Goal: Navigation & Orientation: Find specific page/section

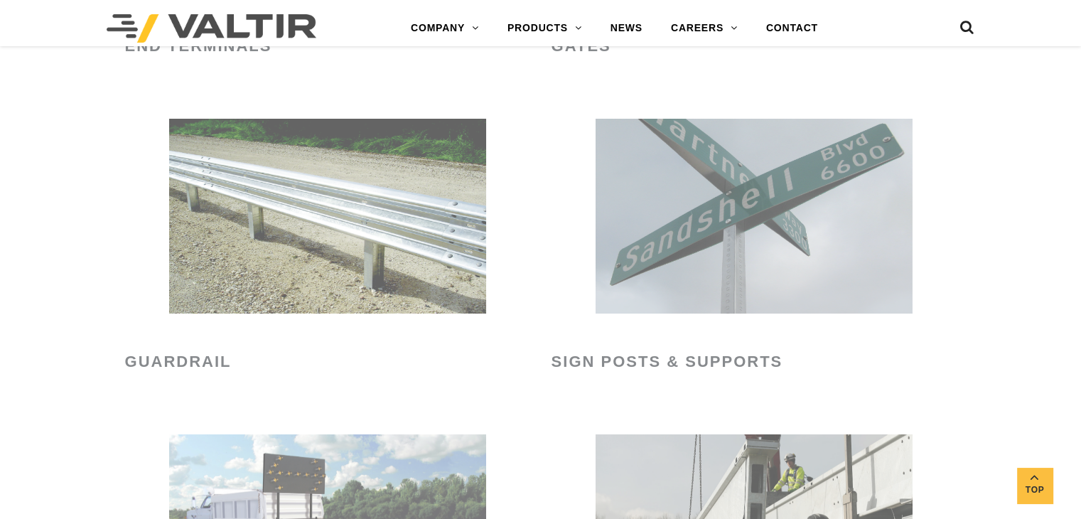
scroll to position [2061, 0]
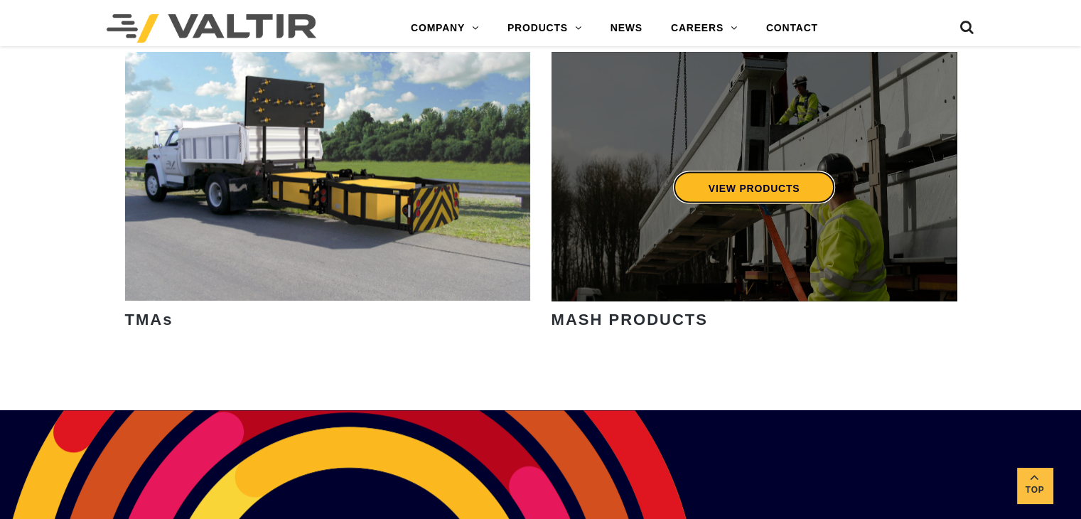
click at [748, 192] on link "VIEW PRODUCTS" at bounding box center [753, 187] width 163 height 33
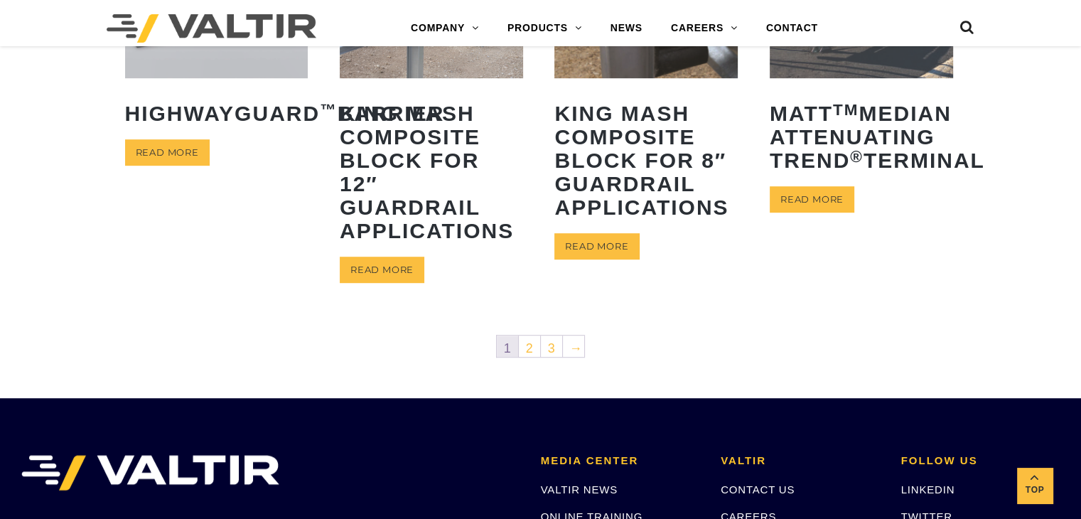
scroll to position [924, 0]
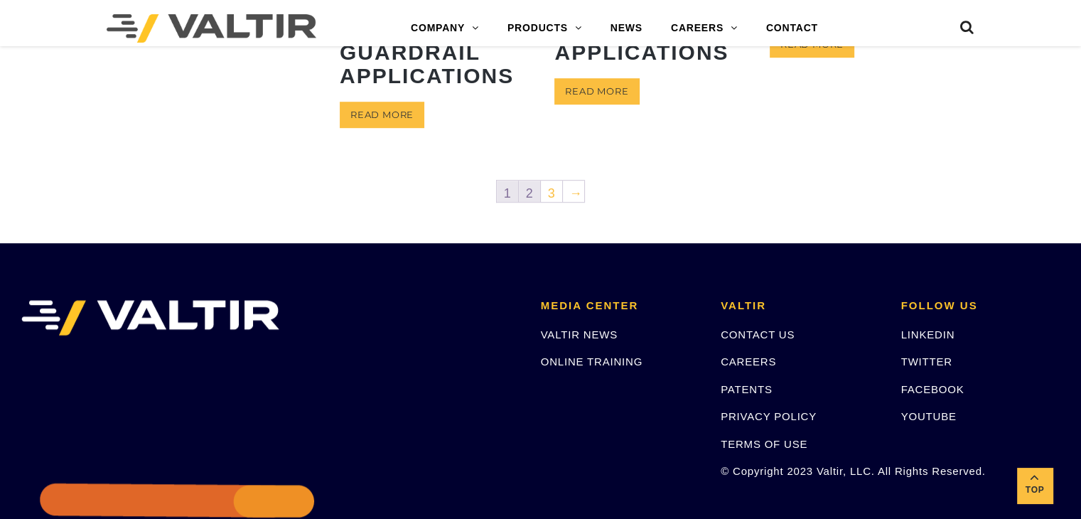
click at [532, 193] on link "2" at bounding box center [529, 190] width 21 height 21
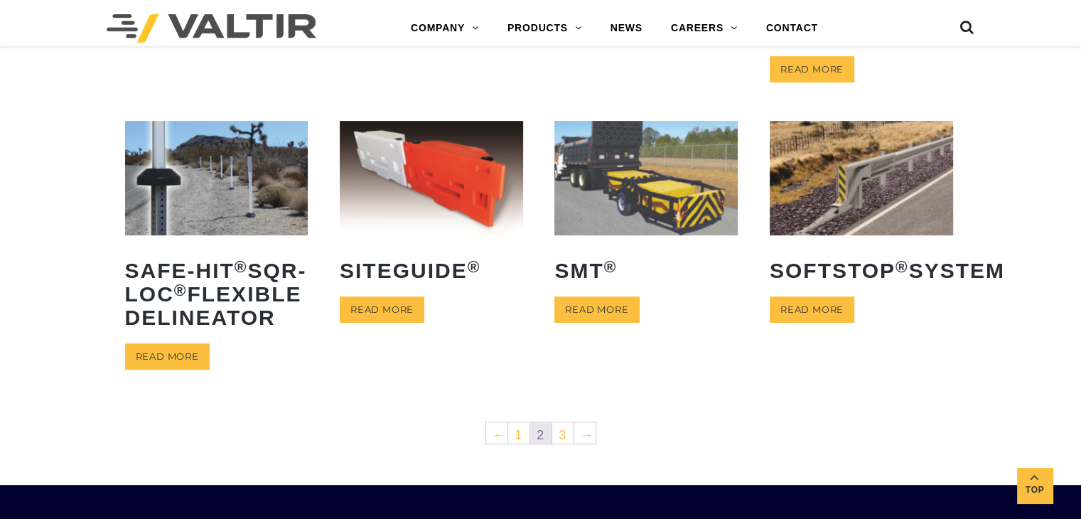
scroll to position [782, 0]
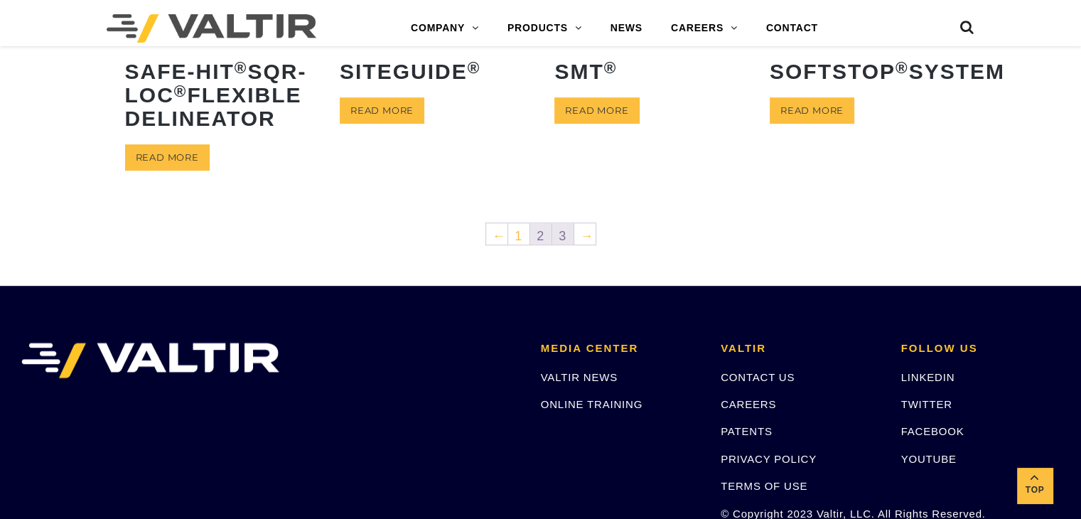
click at [561, 244] on link "3" at bounding box center [562, 233] width 21 height 21
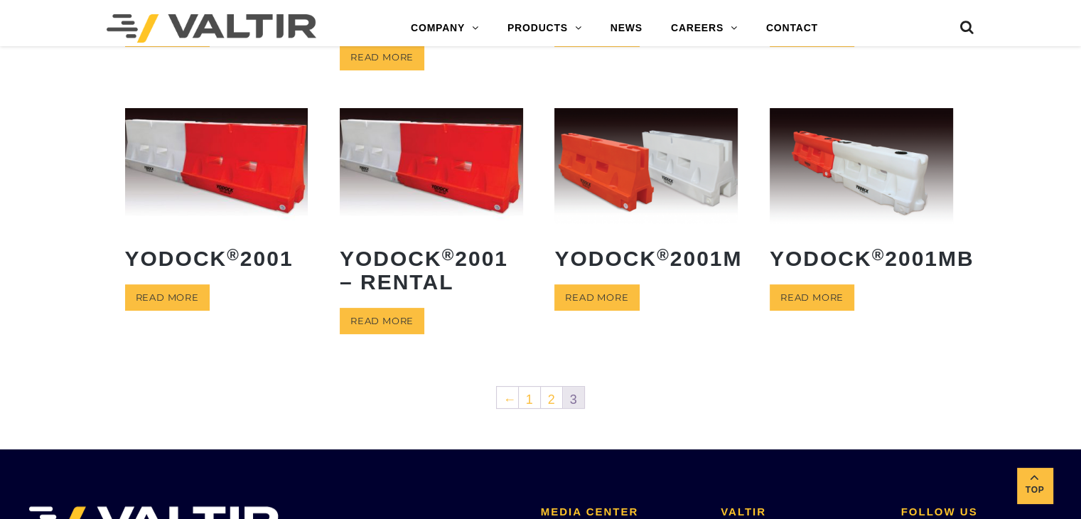
scroll to position [426, 0]
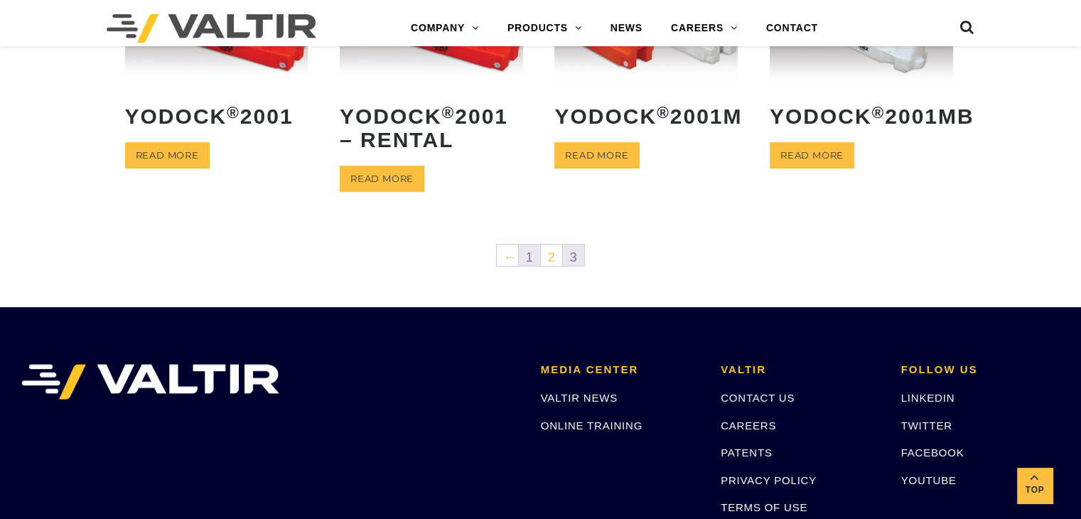
click at [527, 249] on link "1" at bounding box center [529, 254] width 21 height 21
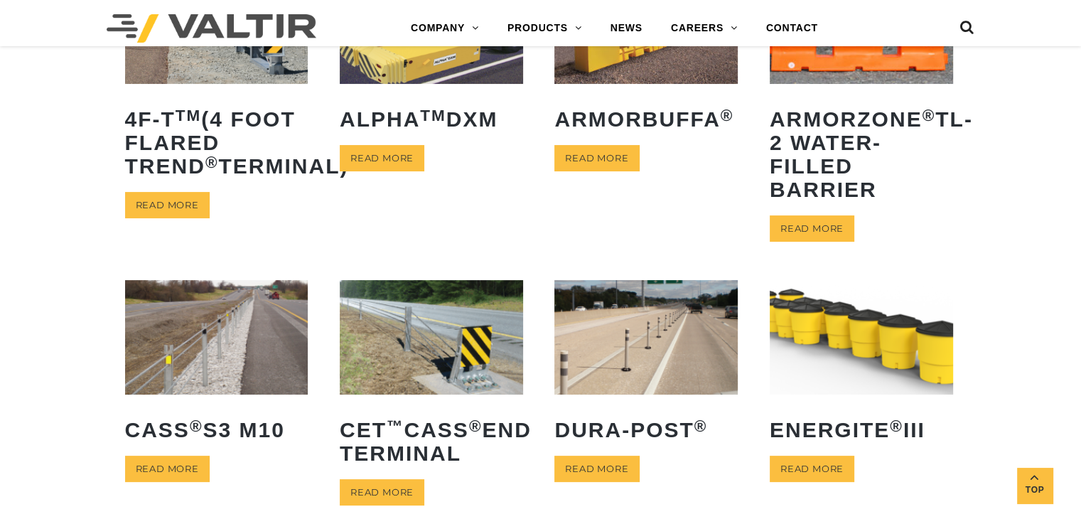
scroll to position [284, 0]
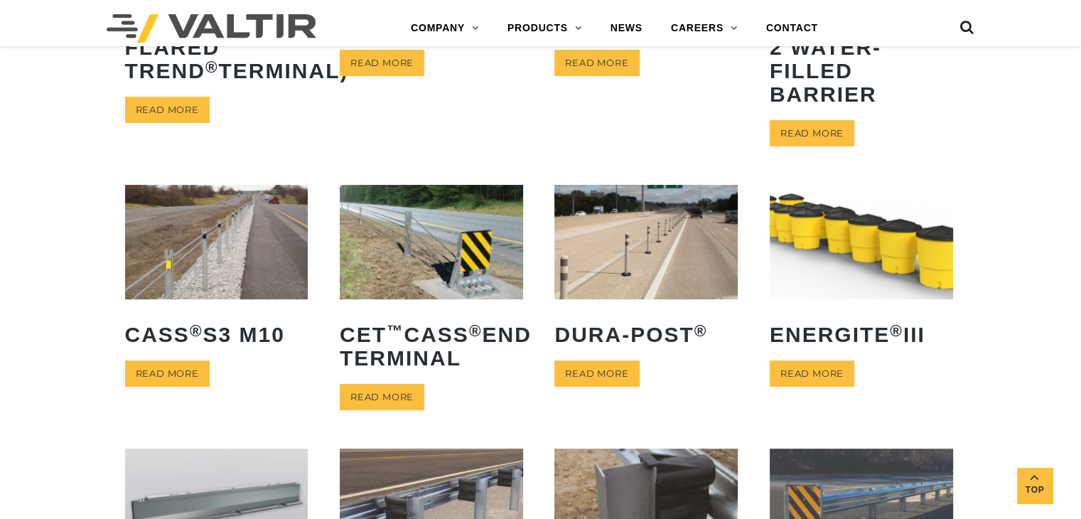
click at [406, 253] on img at bounding box center [431, 242] width 183 height 114
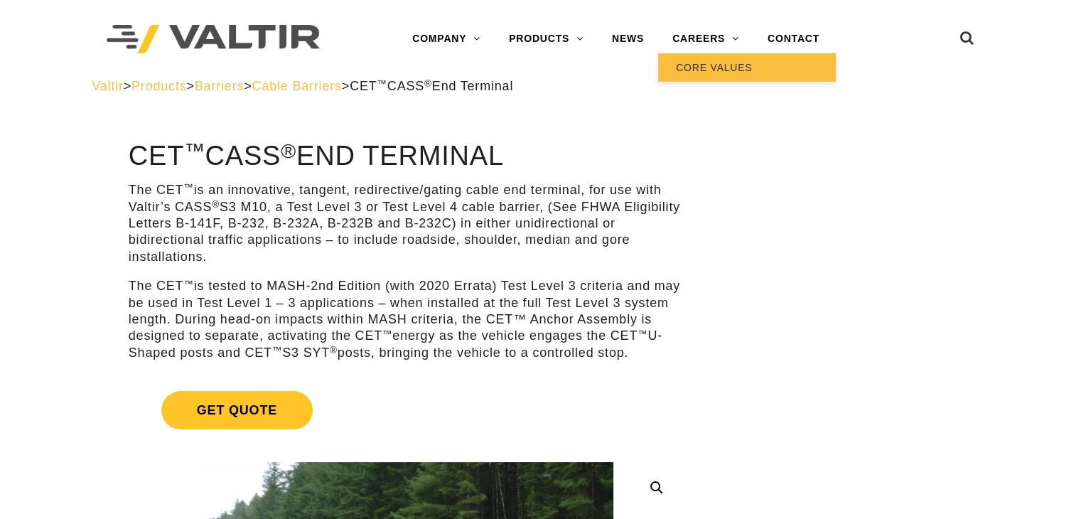
click at [718, 59] on link "CORE VALUES" at bounding box center [747, 67] width 178 height 28
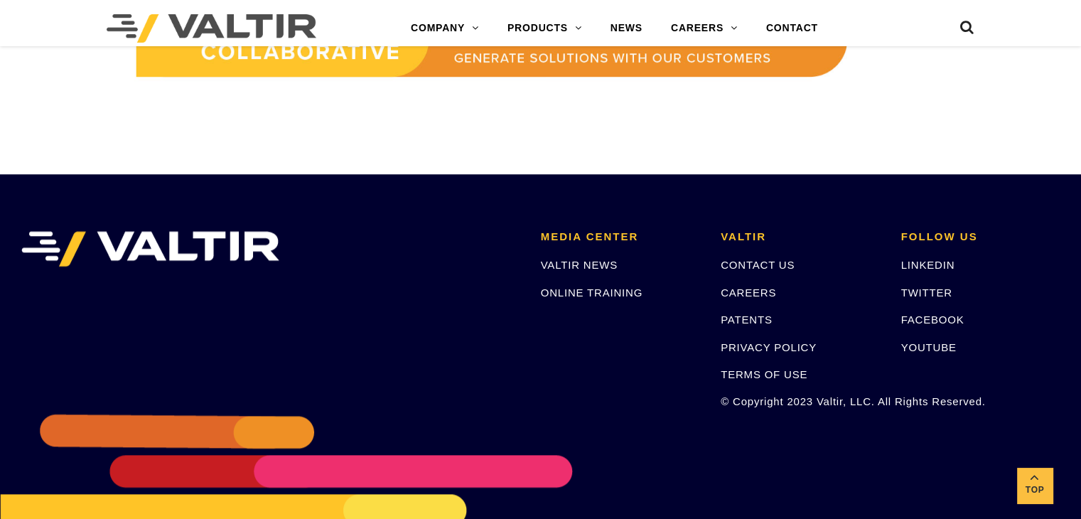
scroll to position [1401, 0]
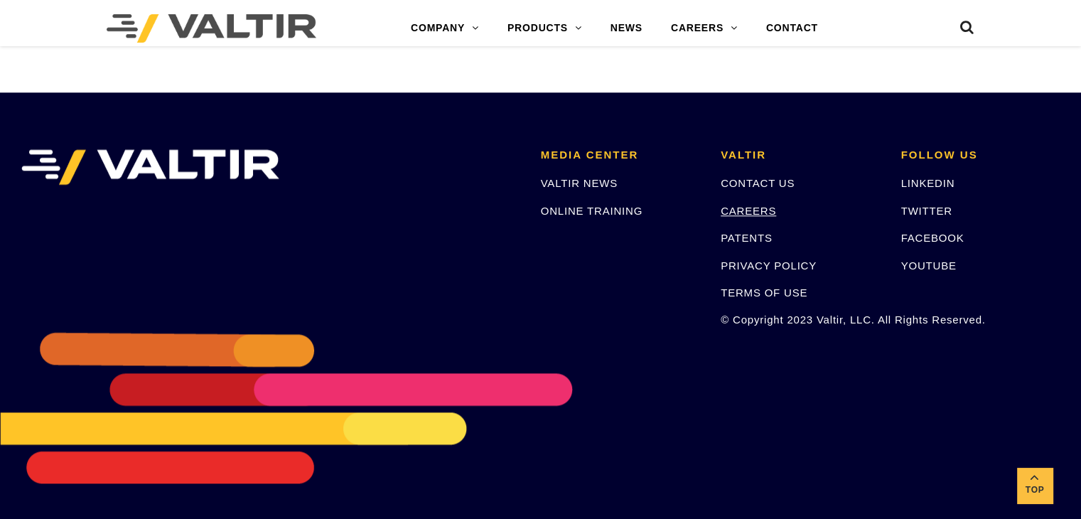
click at [754, 208] on link "CAREERS" at bounding box center [748, 211] width 55 height 12
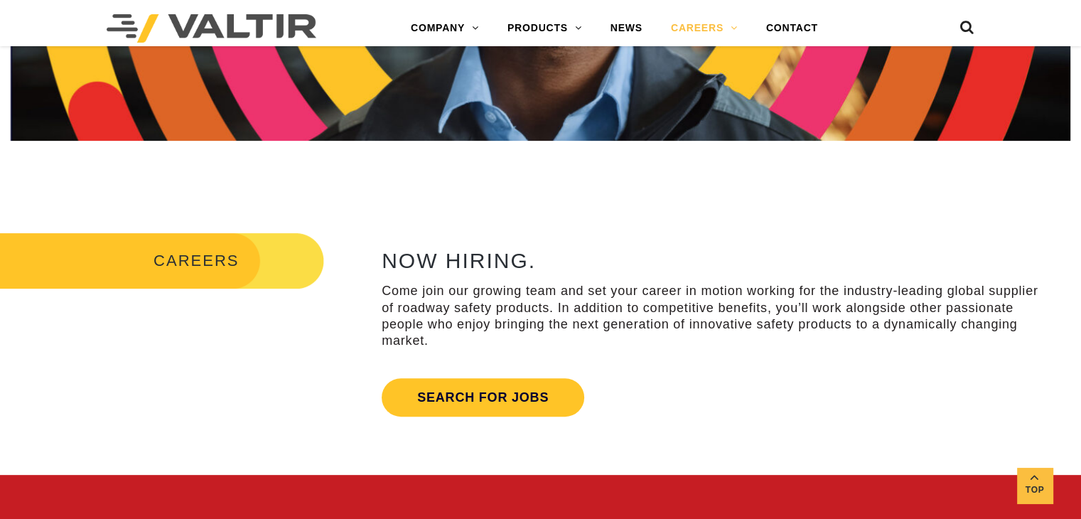
scroll to position [426, 0]
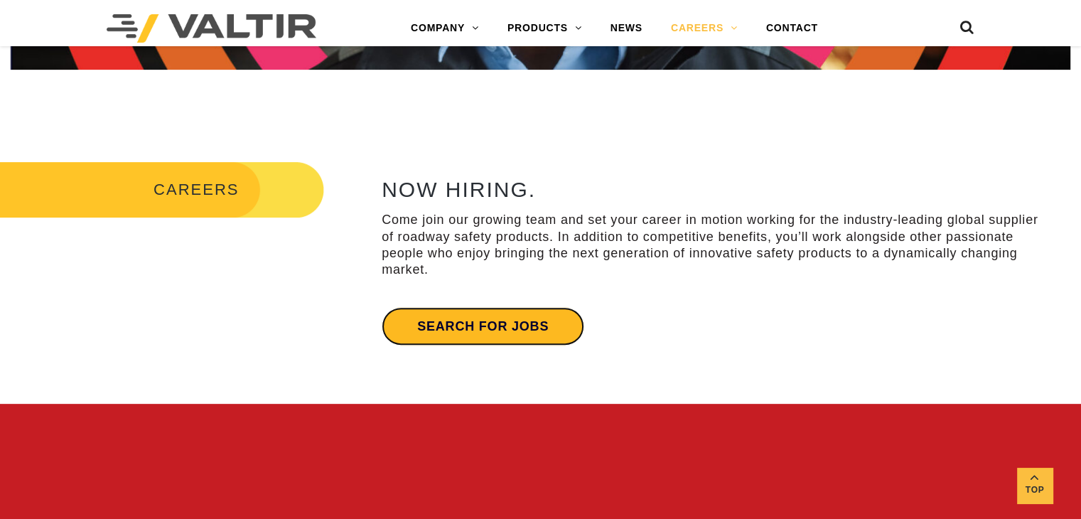
click at [480, 322] on link "Search for jobs" at bounding box center [483, 326] width 203 height 38
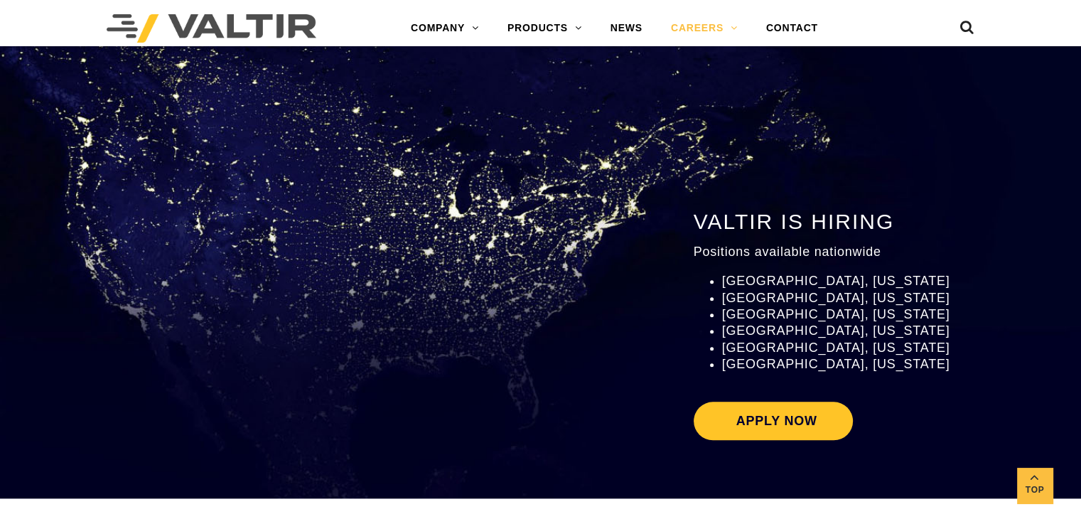
scroll to position [1563, 0]
